Goal: Obtain resource: Download file/media

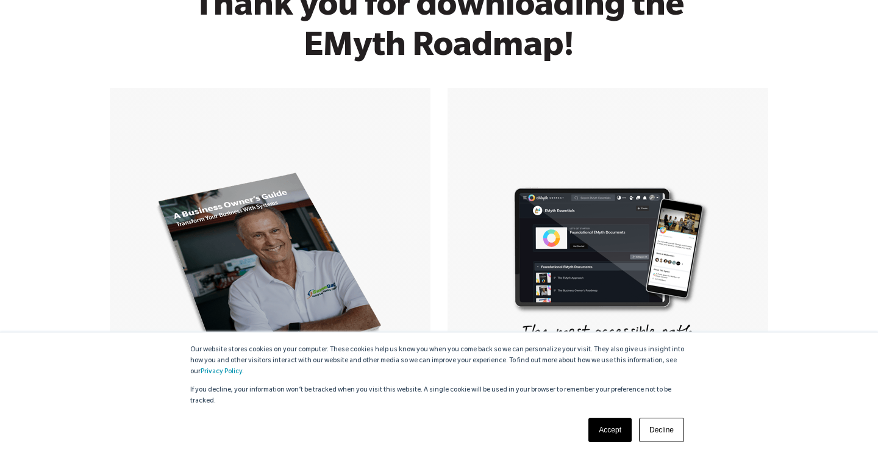
scroll to position [351, 0]
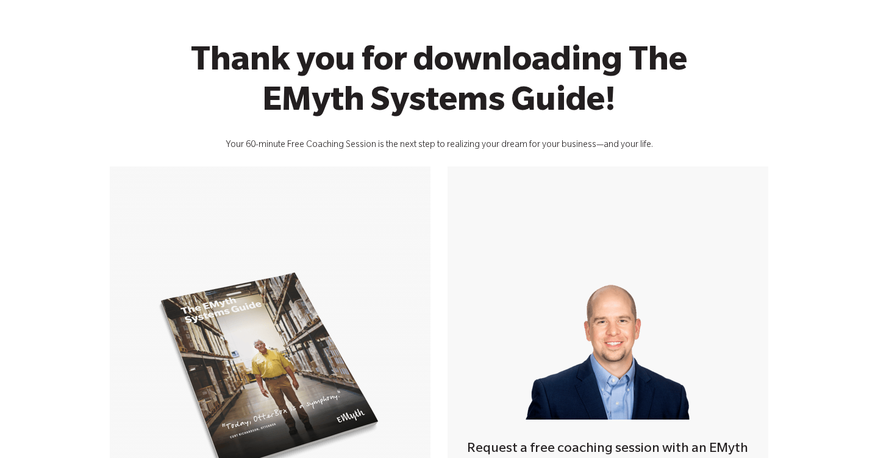
scroll to position [191, 0]
